Goal: Information Seeking & Learning: Learn about a topic

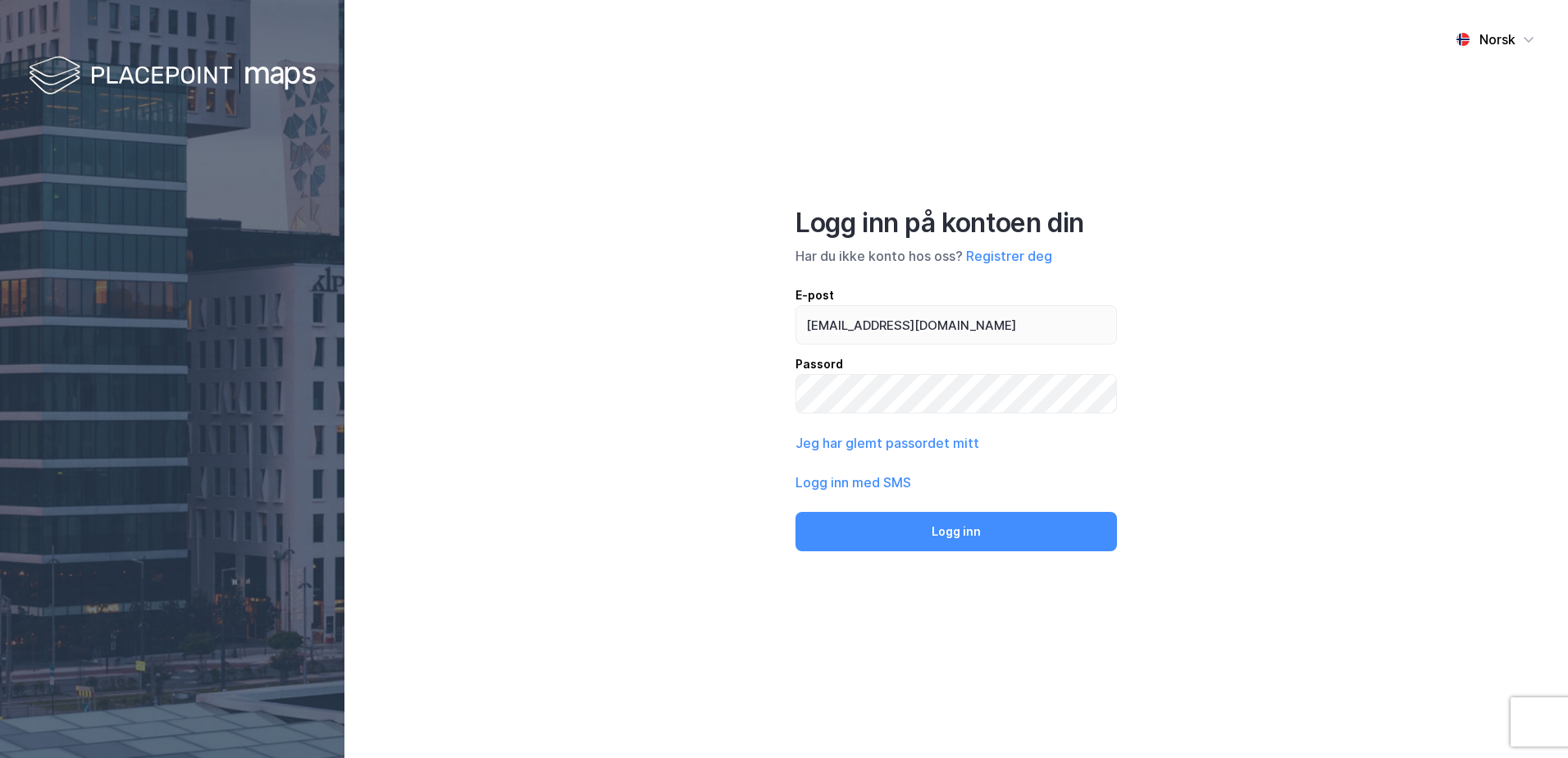
type input "[EMAIL_ADDRESS][DOMAIN_NAME]"
click at [795, 511] on button "Logg inn" at bounding box center [956, 531] width 321 height 39
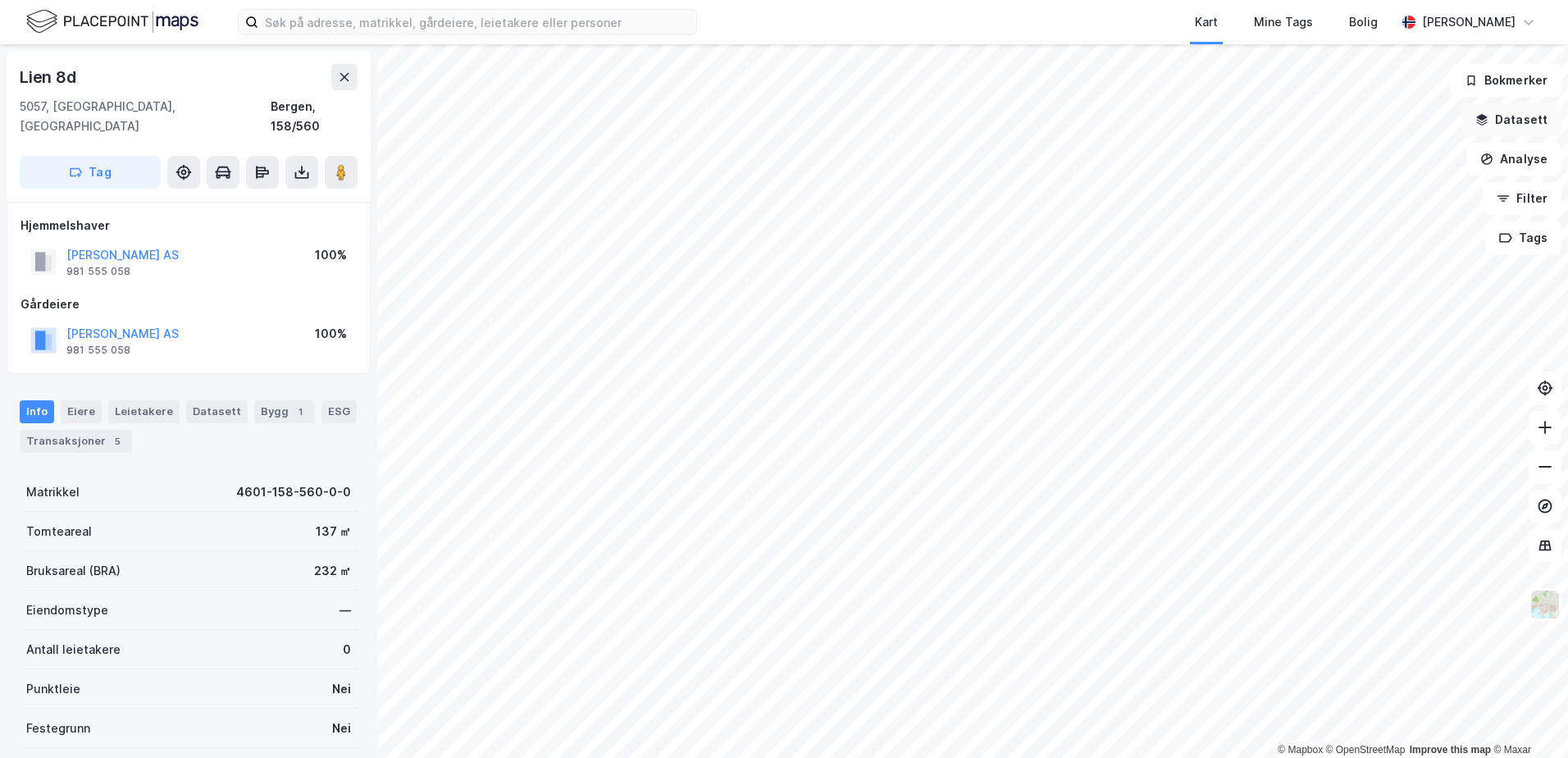
click at [1535, 113] on button "Datasett" at bounding box center [1512, 119] width 100 height 32
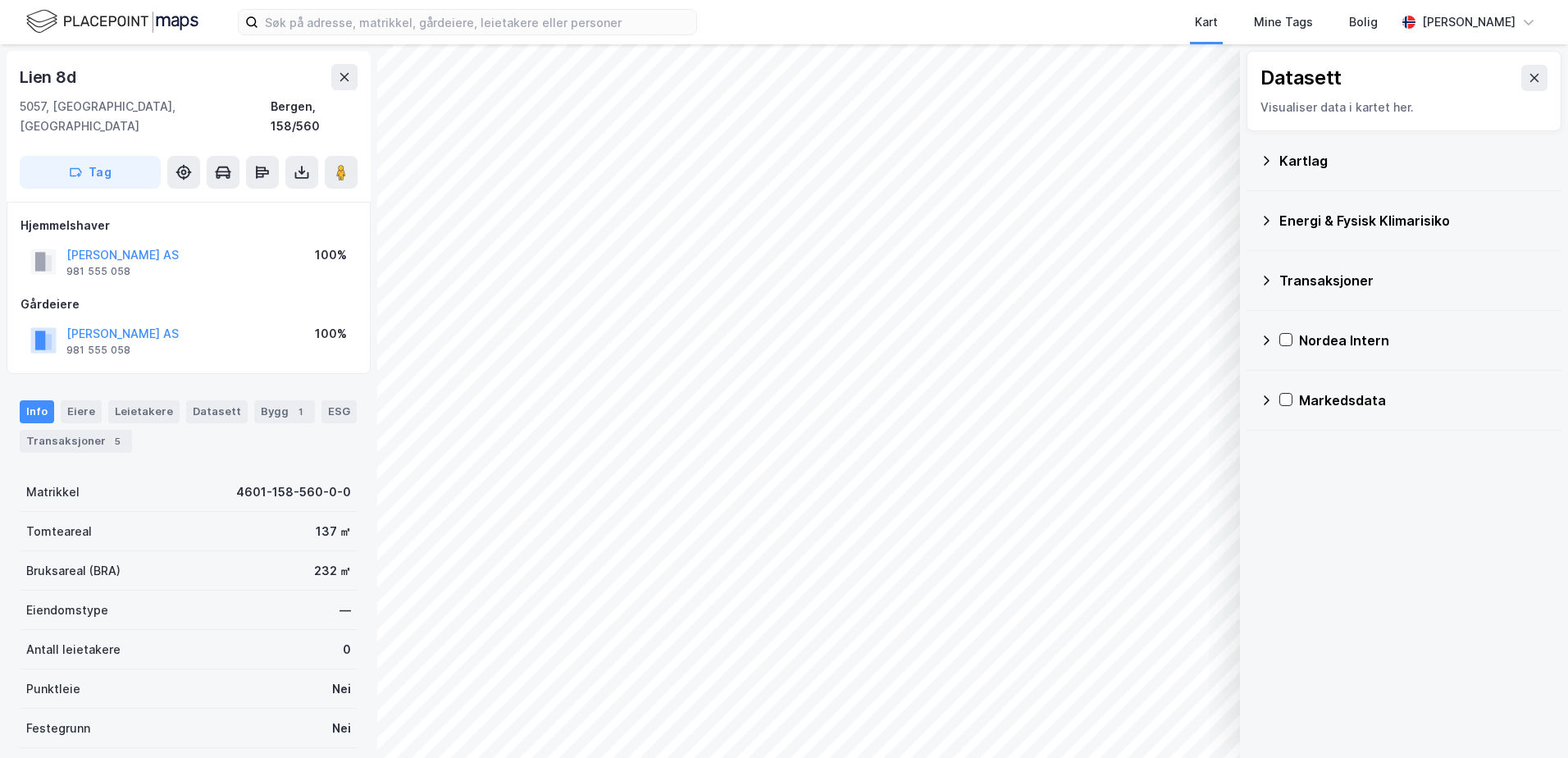
click at [1286, 159] on div "Kartlag" at bounding box center [1413, 161] width 269 height 20
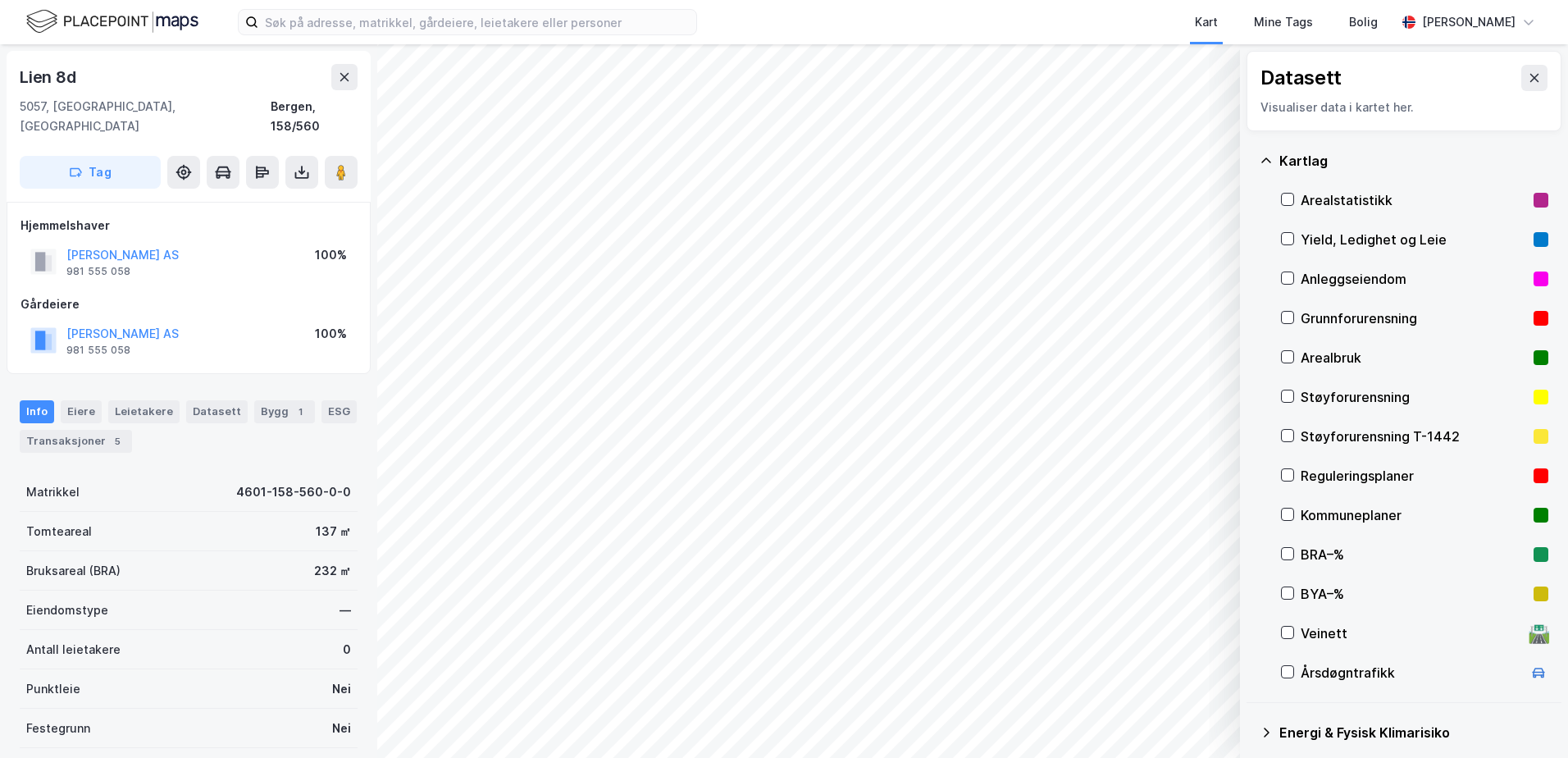
click at [1345, 320] on div "Grunnforurensning" at bounding box center [1413, 318] width 227 height 20
click at [1357, 317] on div "Grunnforurensning" at bounding box center [1413, 318] width 227 height 20
click at [1261, 155] on icon at bounding box center [1267, 161] width 13 height 13
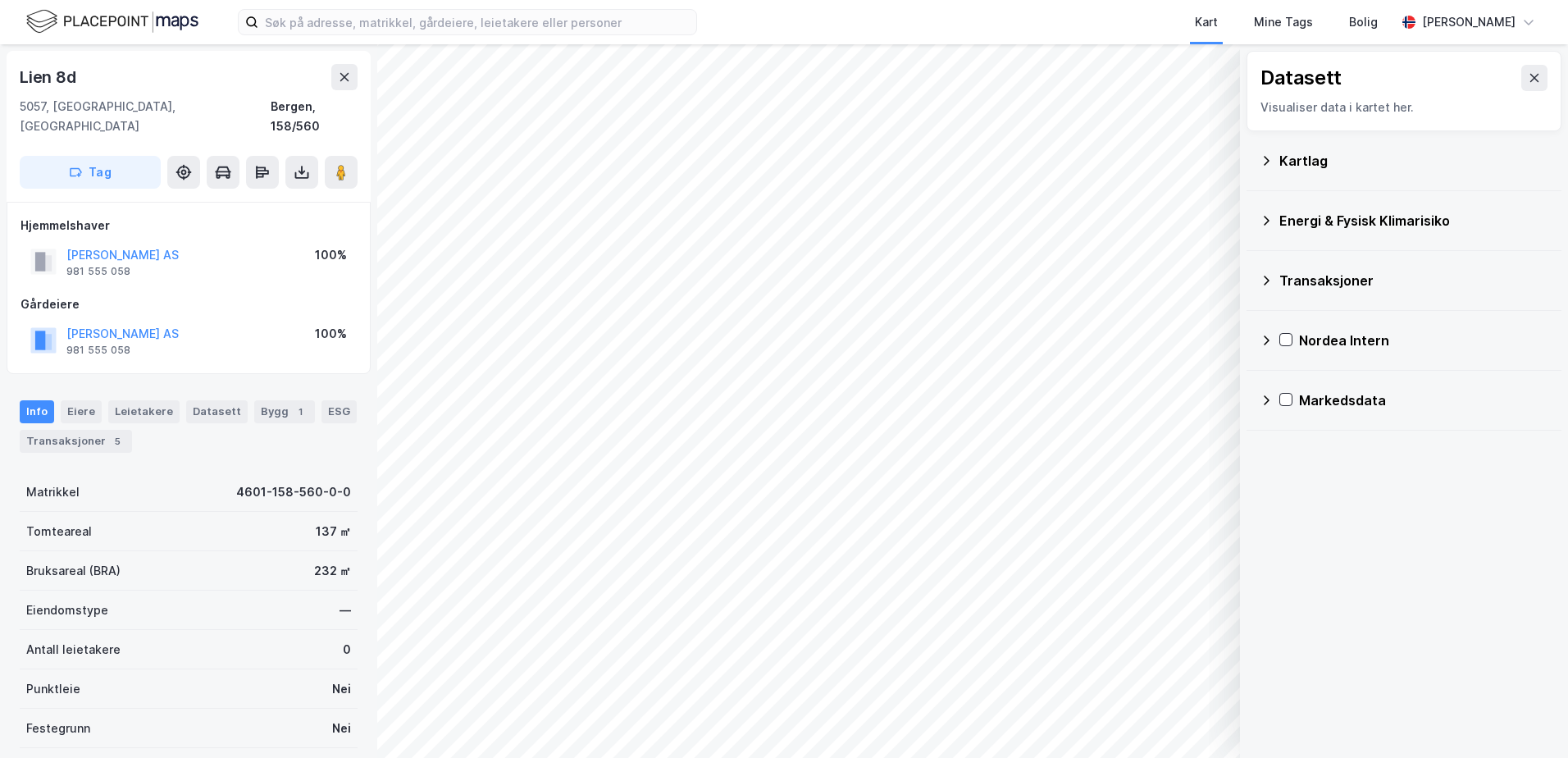
click at [1283, 220] on div "Energi & Fysisk Klimarisiko" at bounding box center [1413, 220] width 269 height 20
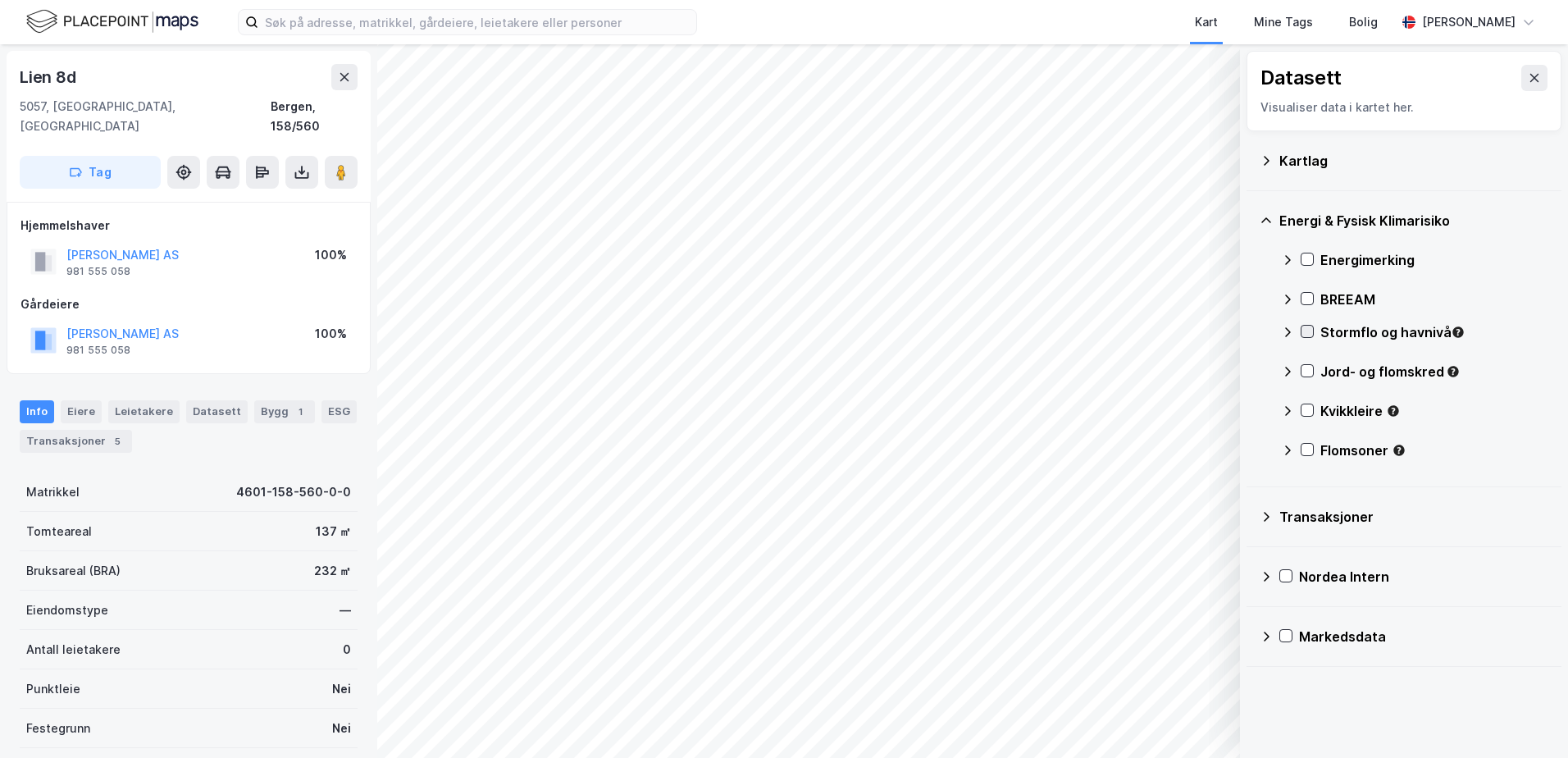
click at [1311, 329] on icon at bounding box center [1307, 332] width 11 height 11
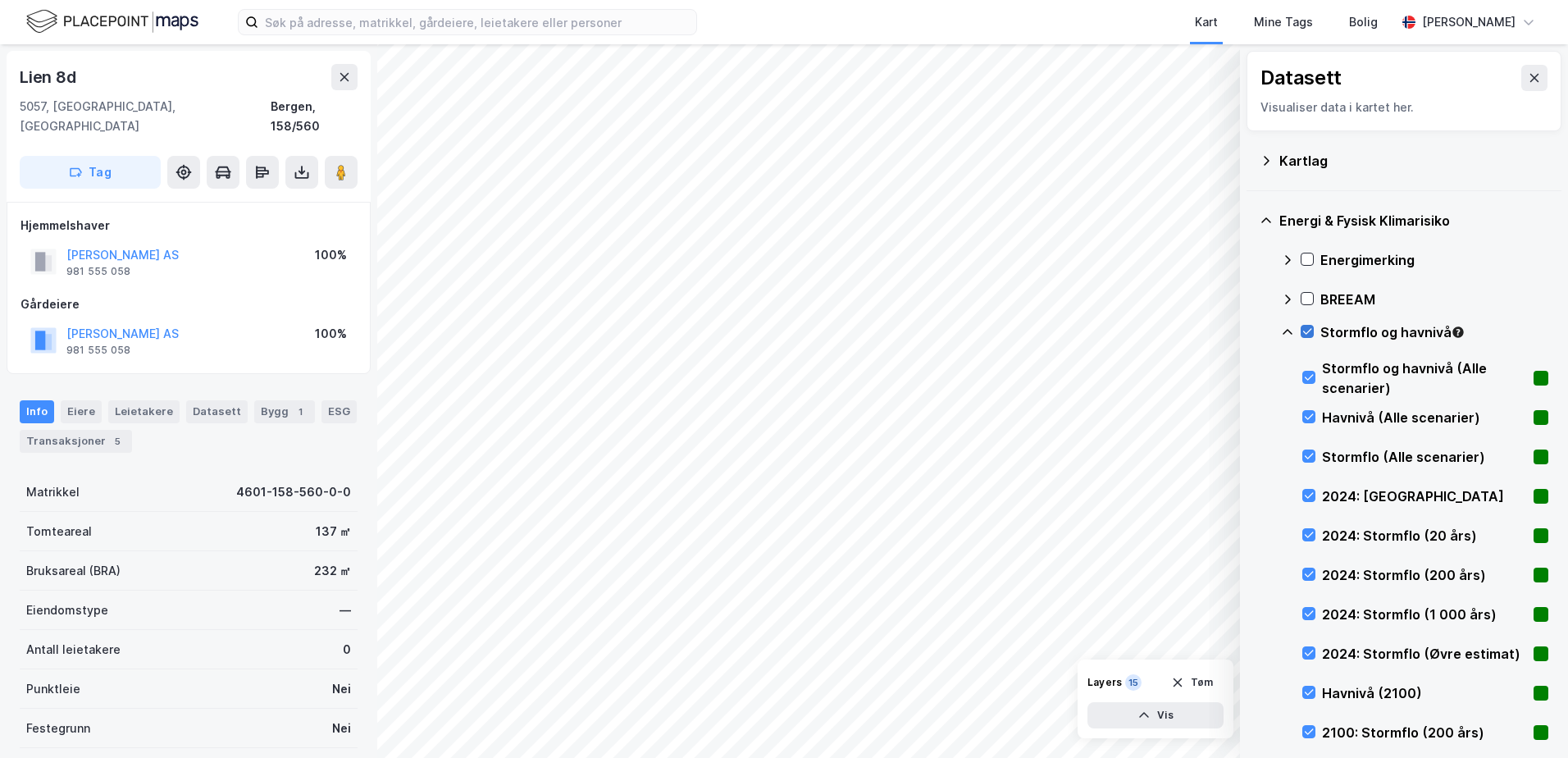
click at [1307, 332] on icon at bounding box center [1307, 332] width 11 height 11
click at [1293, 329] on icon at bounding box center [1288, 333] width 13 height 13
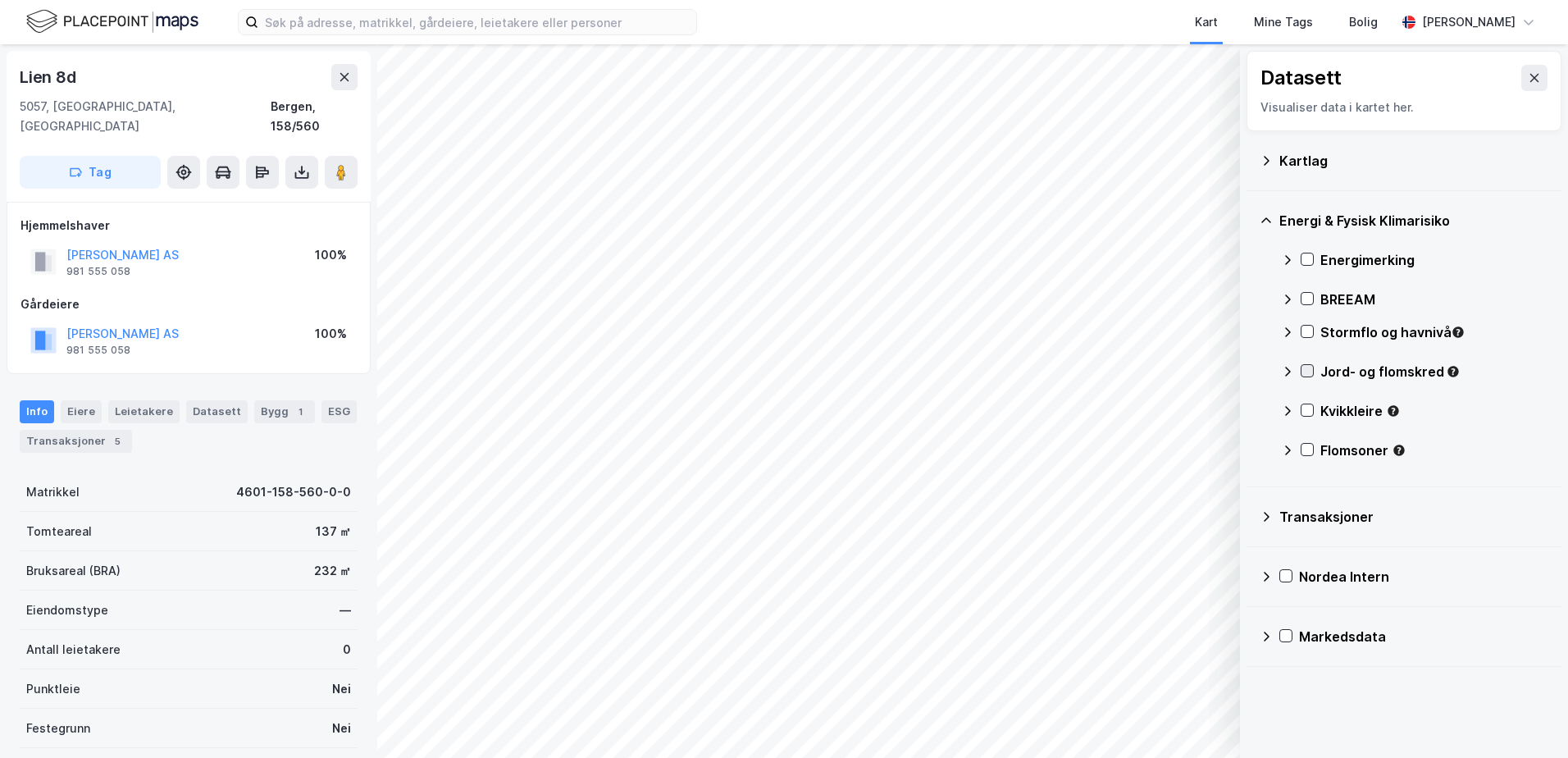
click at [1307, 367] on icon at bounding box center [1307, 371] width 11 height 11
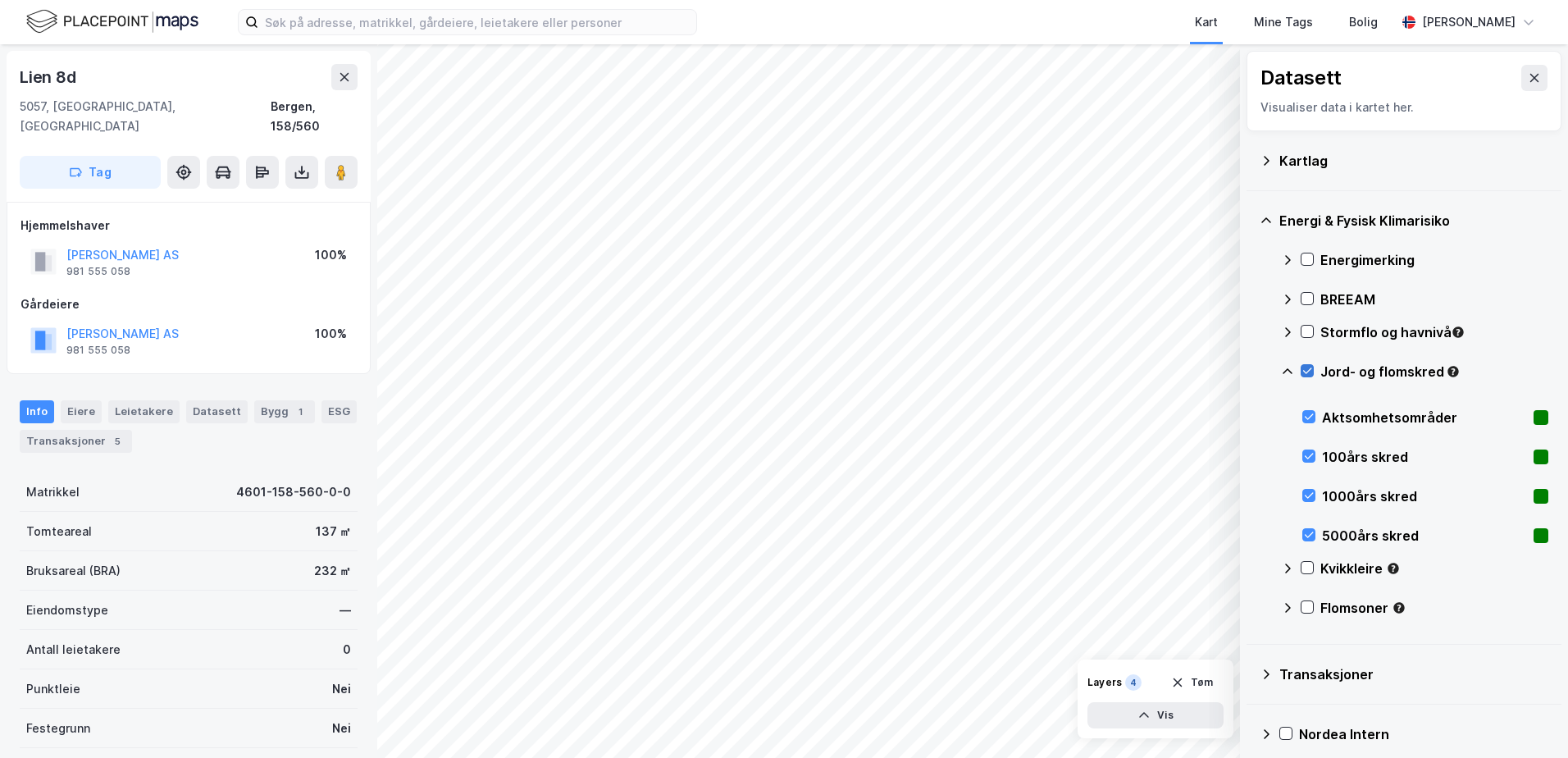
click at [1307, 371] on icon at bounding box center [1307, 371] width 11 height 11
click at [1290, 370] on icon at bounding box center [1288, 372] width 13 height 13
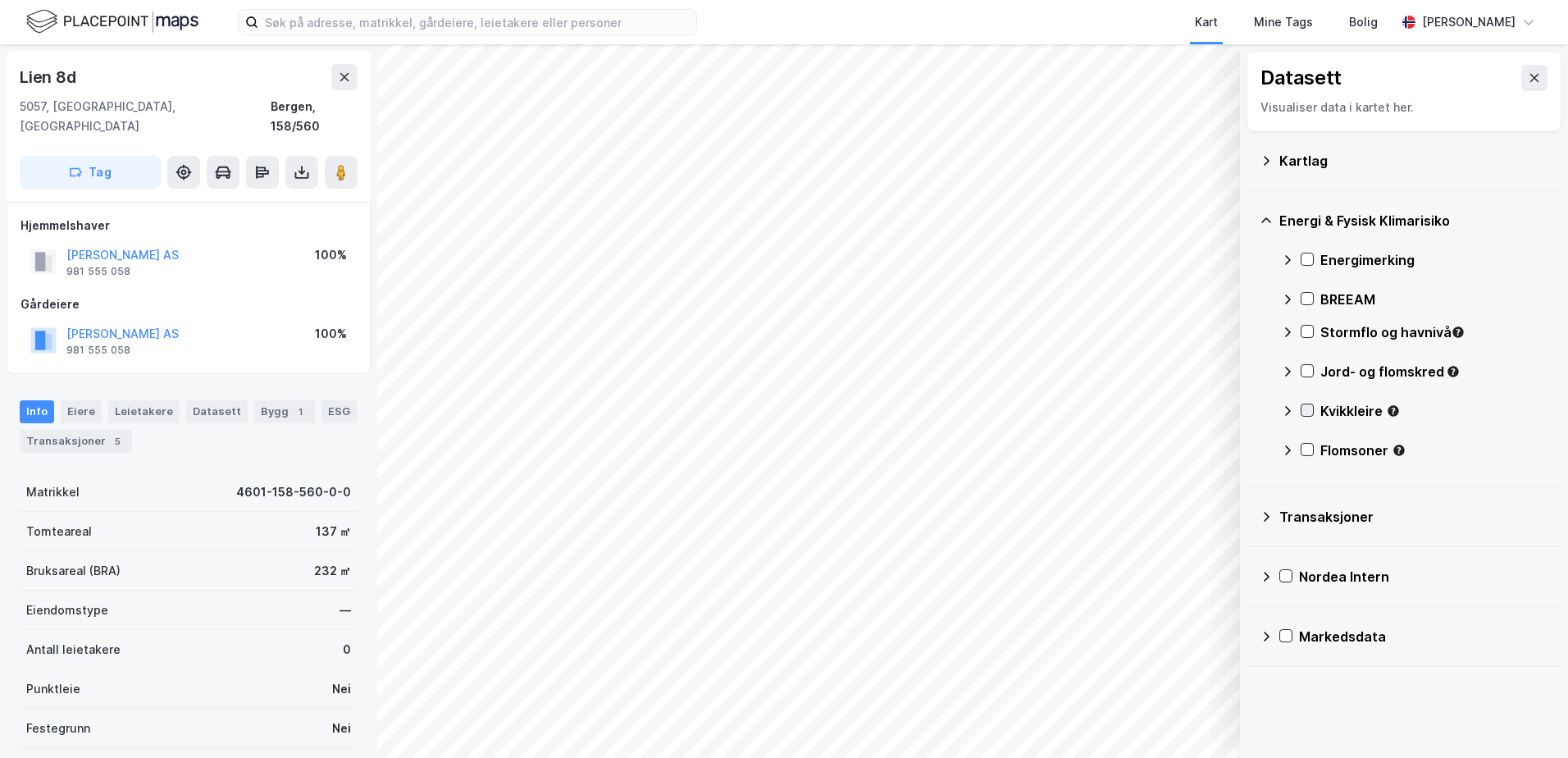
click at [1305, 406] on icon at bounding box center [1307, 410] width 11 height 11
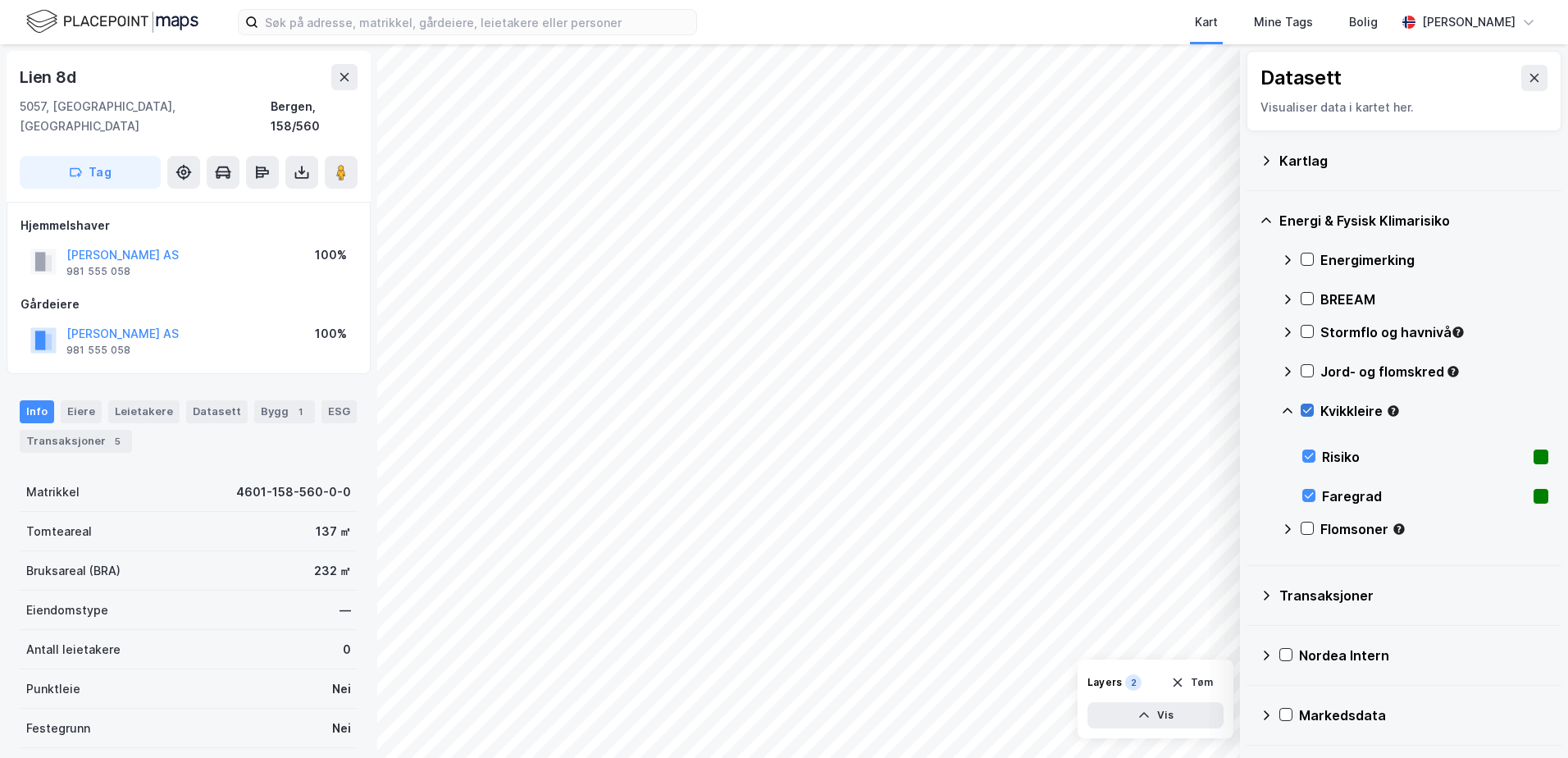
click at [1307, 404] on icon at bounding box center [1307, 410] width 11 height 11
click at [1290, 405] on icon at bounding box center [1288, 411] width 13 height 13
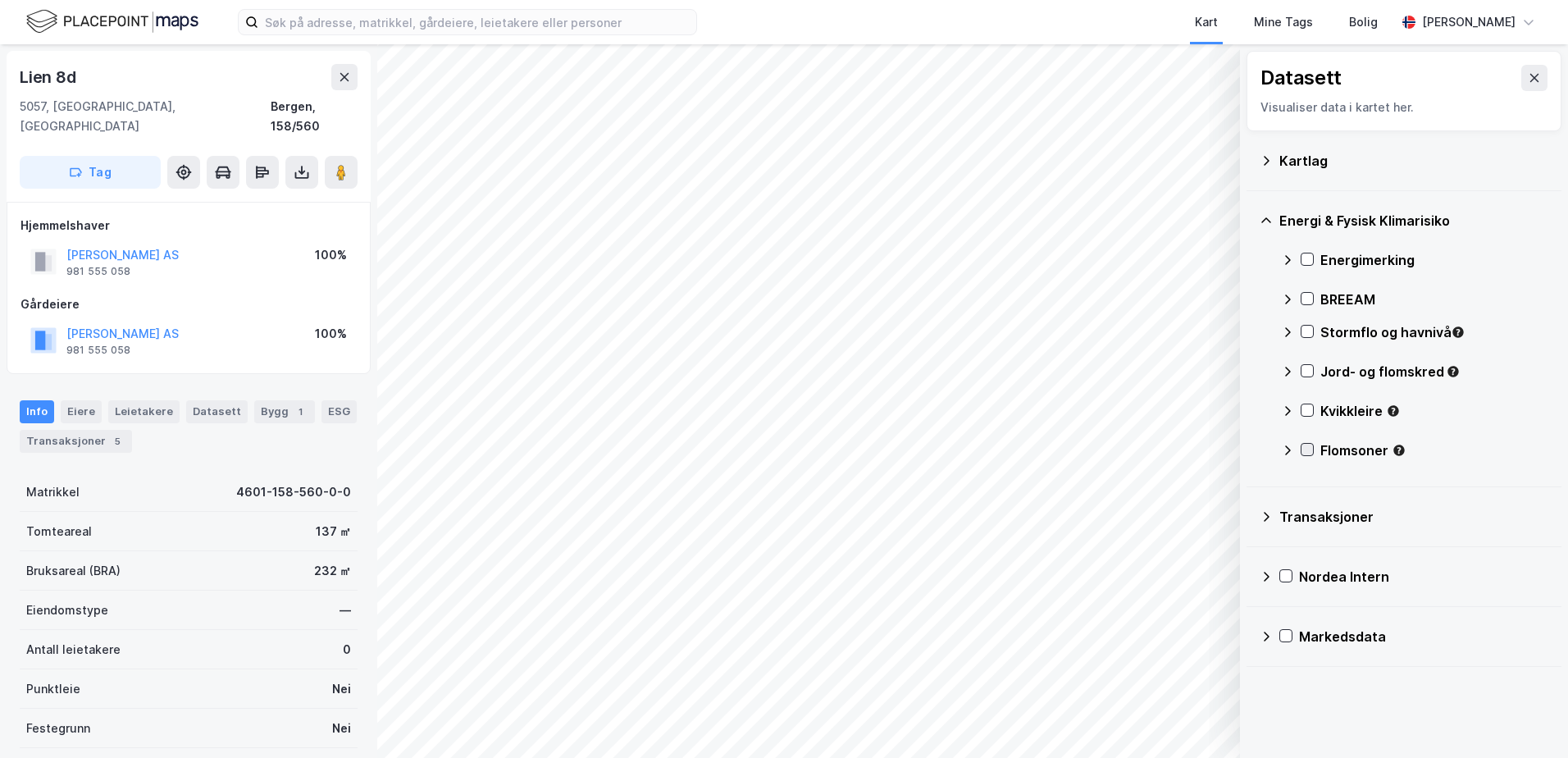
click at [1306, 446] on icon at bounding box center [1307, 449] width 11 height 11
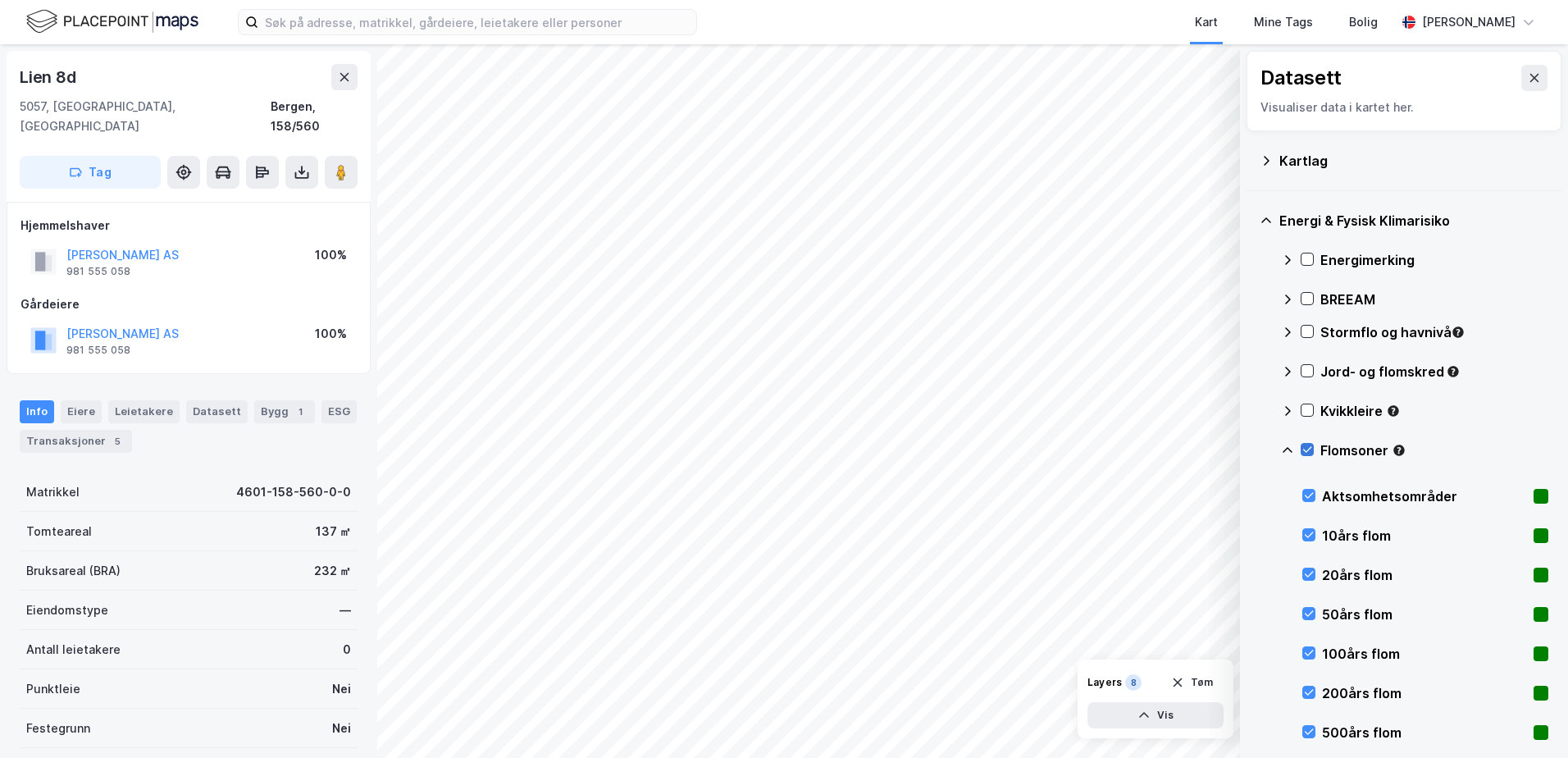
click at [1307, 450] on icon at bounding box center [1307, 449] width 11 height 11
click at [1287, 448] on icon at bounding box center [1288, 450] width 10 height 6
